Goal: Find contact information: Find contact information

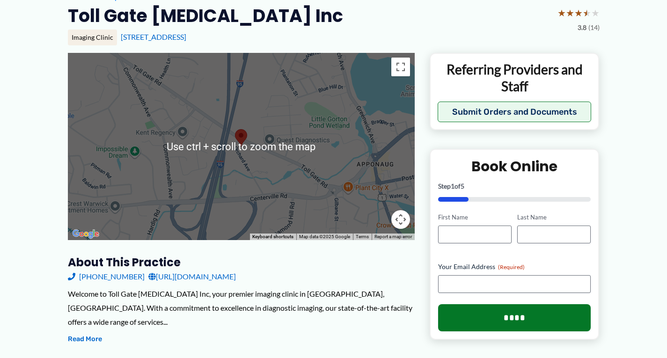
scroll to position [94, 0]
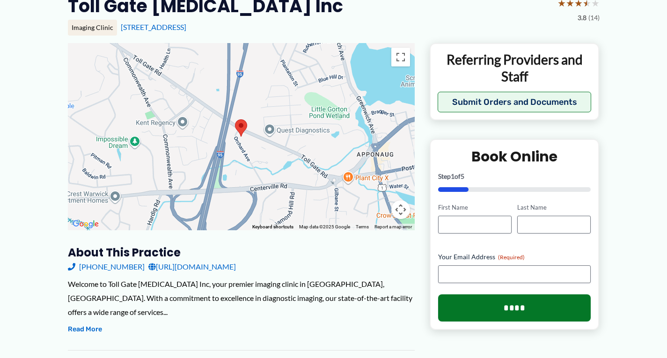
click at [197, 268] on link "[URL][DOMAIN_NAME]" at bounding box center [192, 267] width 88 height 14
drag, startPoint x: 674, startPoint y: 227, endPoint x: 452, endPoint y: 16, distance: 305.7
click at [452, 16] on div "Toll Gate Radiology Inc ★ ★ ★ ★ ★ 3.8 (14)" at bounding box center [334, 8] width 532 height 29
click at [201, 265] on link "[URL][DOMAIN_NAME]" at bounding box center [192, 267] width 88 height 14
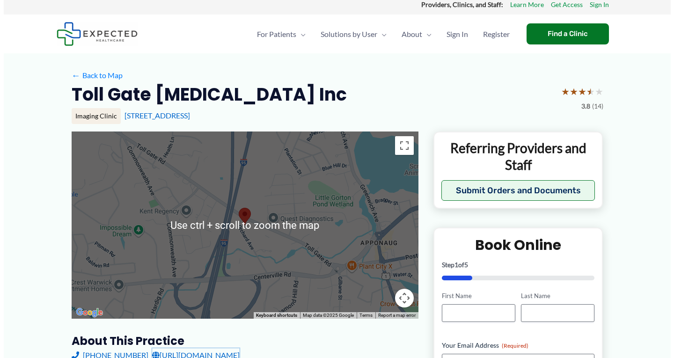
scroll to position [0, 0]
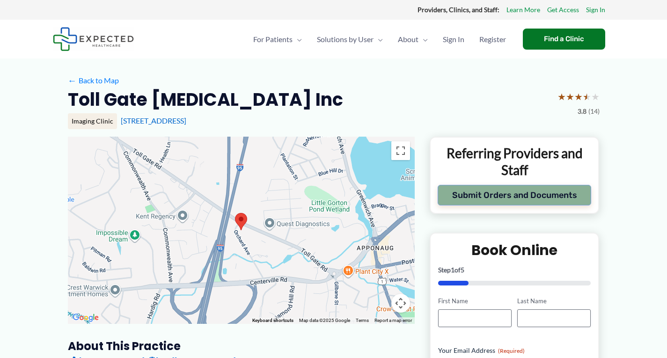
click at [553, 197] on button "Submit Orders and Documents" at bounding box center [515, 195] width 154 height 21
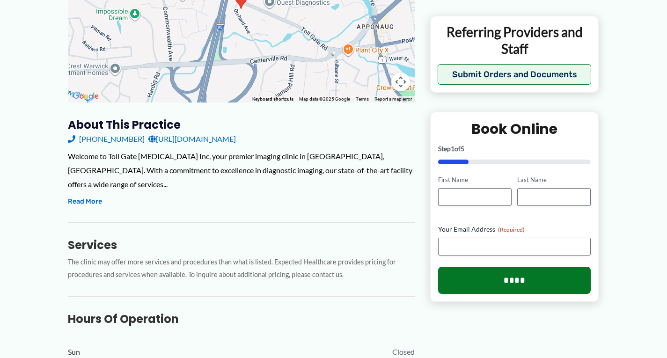
scroll to position [234, 0]
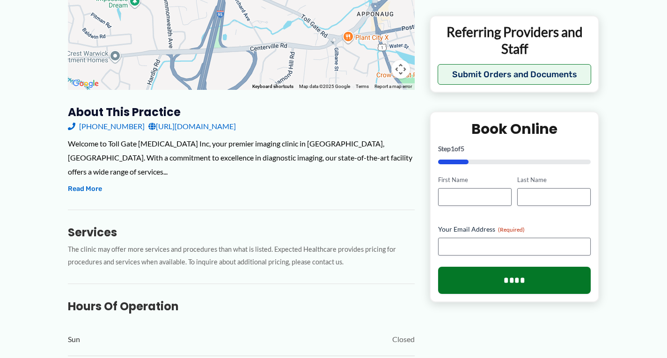
click at [170, 125] on link "[URL][DOMAIN_NAME]" at bounding box center [192, 126] width 88 height 14
